Goal: Information Seeking & Learning: Learn about a topic

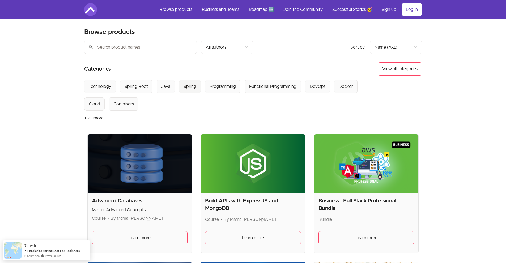
click at [190, 84] on div "Spring" at bounding box center [190, 86] width 13 height 6
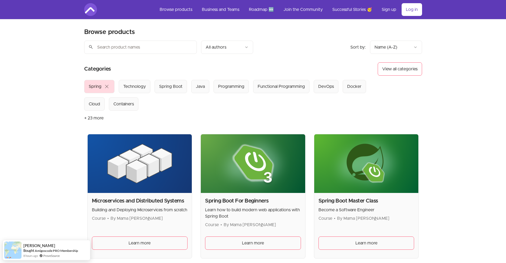
click at [107, 86] on span "close" at bounding box center [107, 86] width 6 height 6
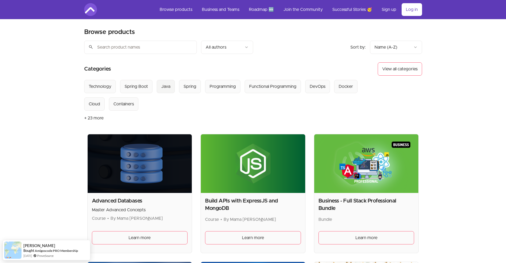
click at [164, 85] on div "Java" at bounding box center [165, 86] width 9 height 6
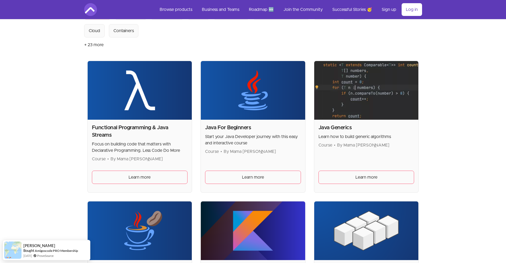
scroll to position [80, 0]
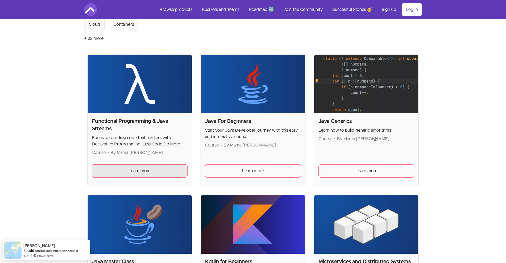
click at [135, 169] on span "Learn more" at bounding box center [140, 171] width 22 height 6
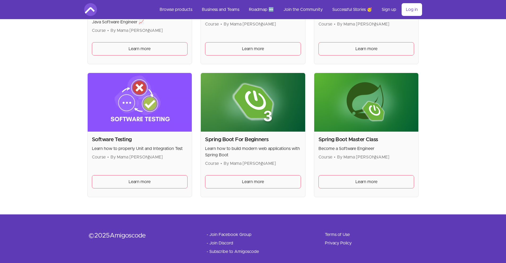
scroll to position [344, 0]
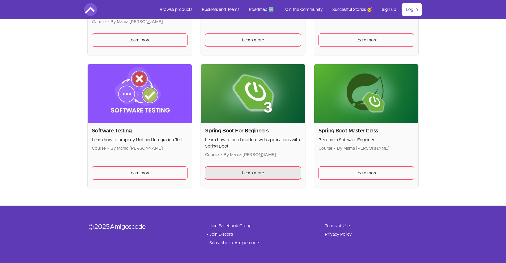
click at [258, 175] on span "Learn more" at bounding box center [253, 173] width 22 height 6
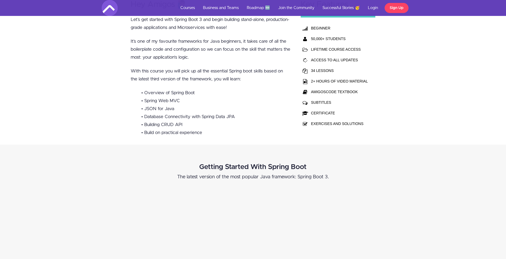
scroll to position [186, 0]
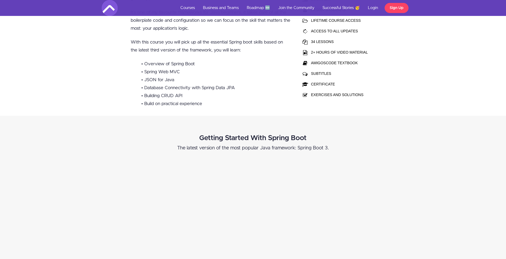
drag, startPoint x: 303, startPoint y: 96, endPoint x: 311, endPoint y: 95, distance: 8.0
click at [311, 95] on tr "EXERCISES AND SOLUTIONS" at bounding box center [335, 95] width 69 height 11
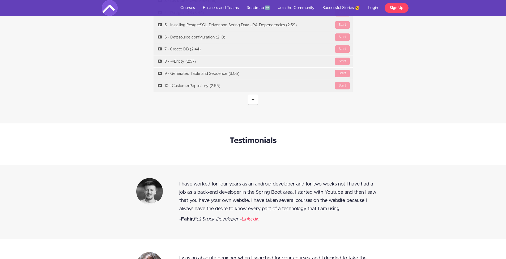
scroll to position [2099, 0]
